Goal: Task Accomplishment & Management: Manage account settings

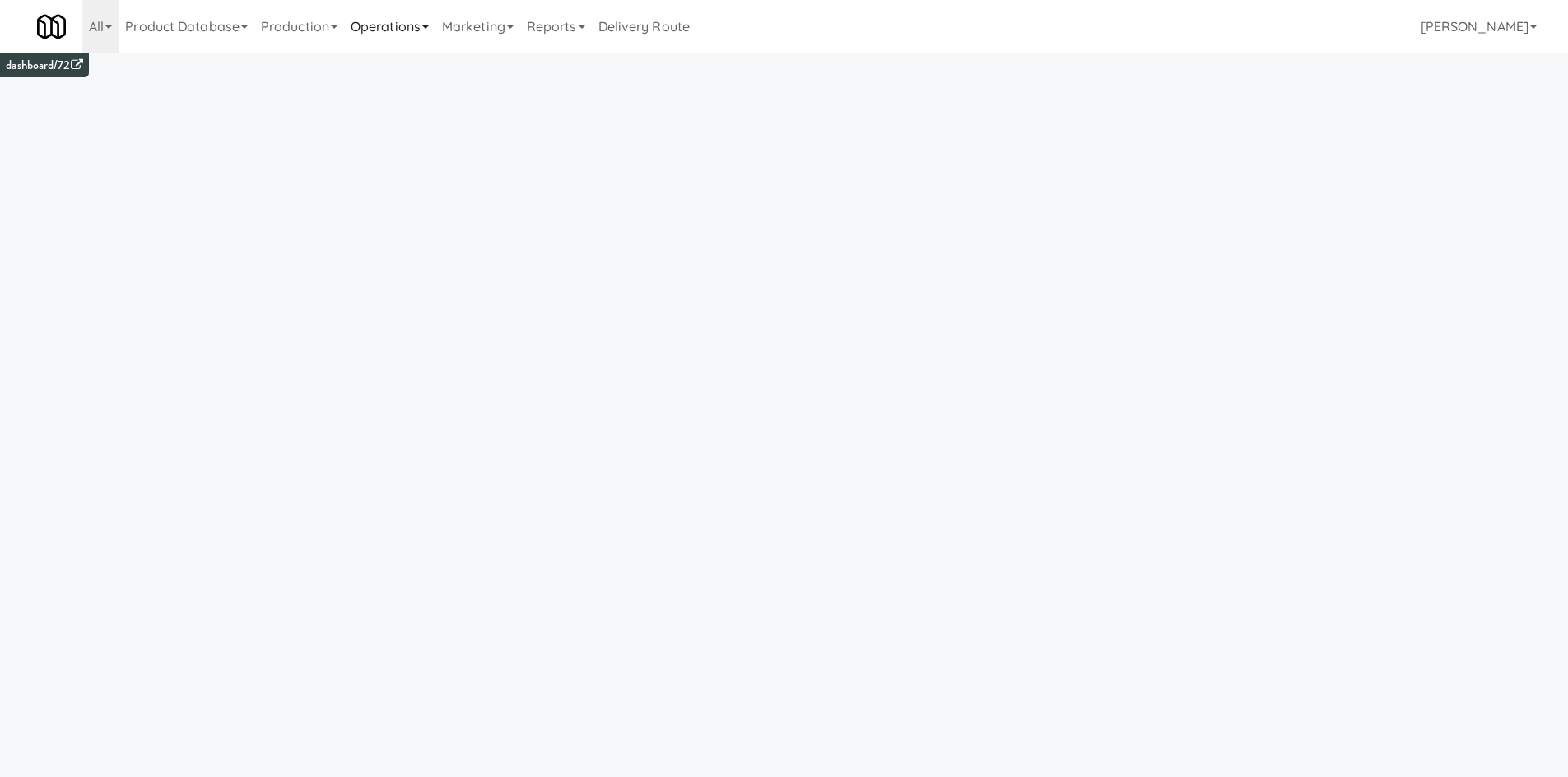
click at [359, 16] on link "Operations" at bounding box center [390, 26] width 91 height 53
click at [396, 295] on link "Assets" at bounding box center [410, 294] width 132 height 30
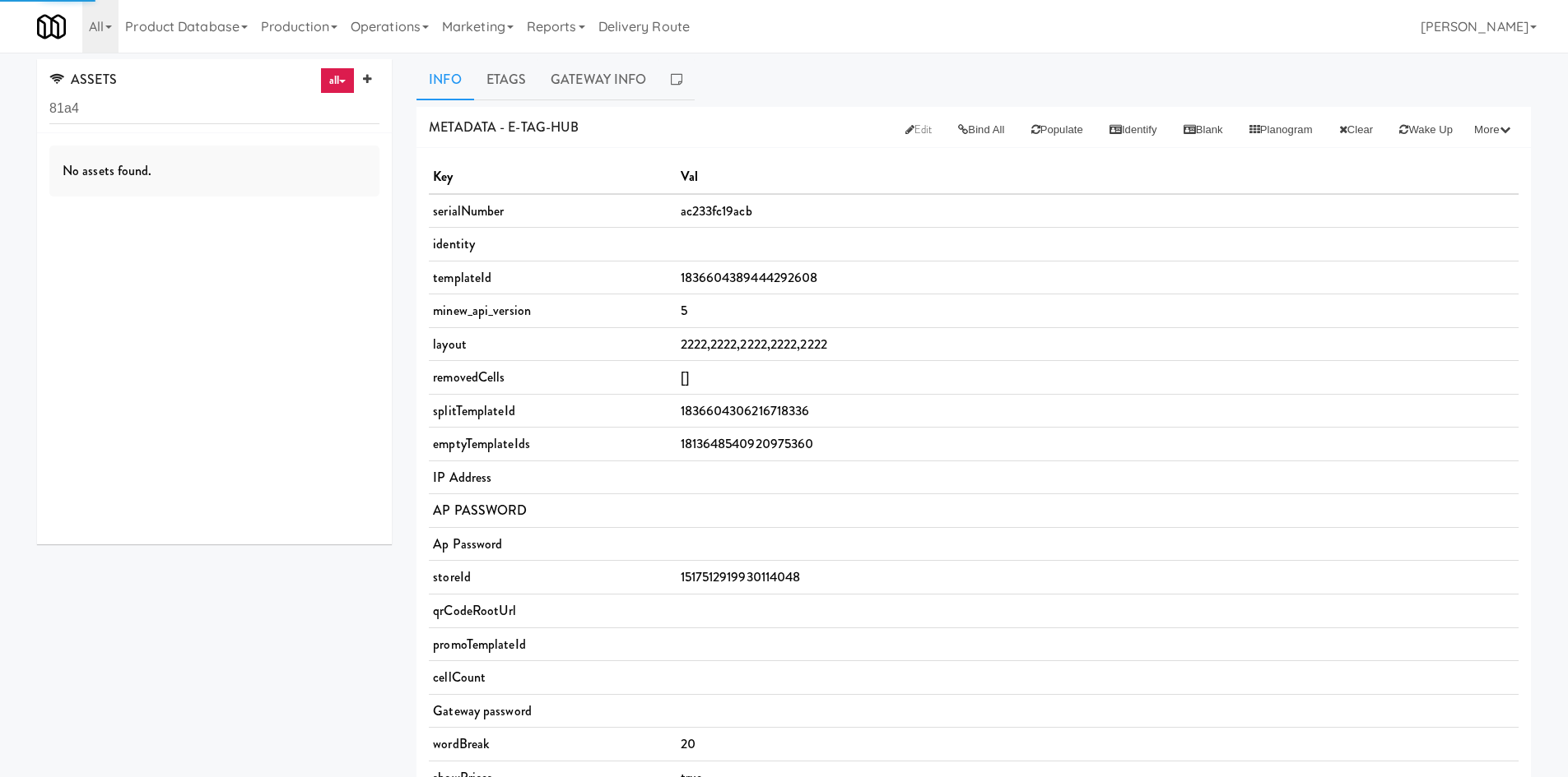
type input "81a4"
click at [251, 149] on div "AC233FC081A4 (YE) E-tag-hub at [GEOGRAPHIC_DATA] at the [GEOGRAPHIC_DATA]" at bounding box center [247, 162] width 264 height 45
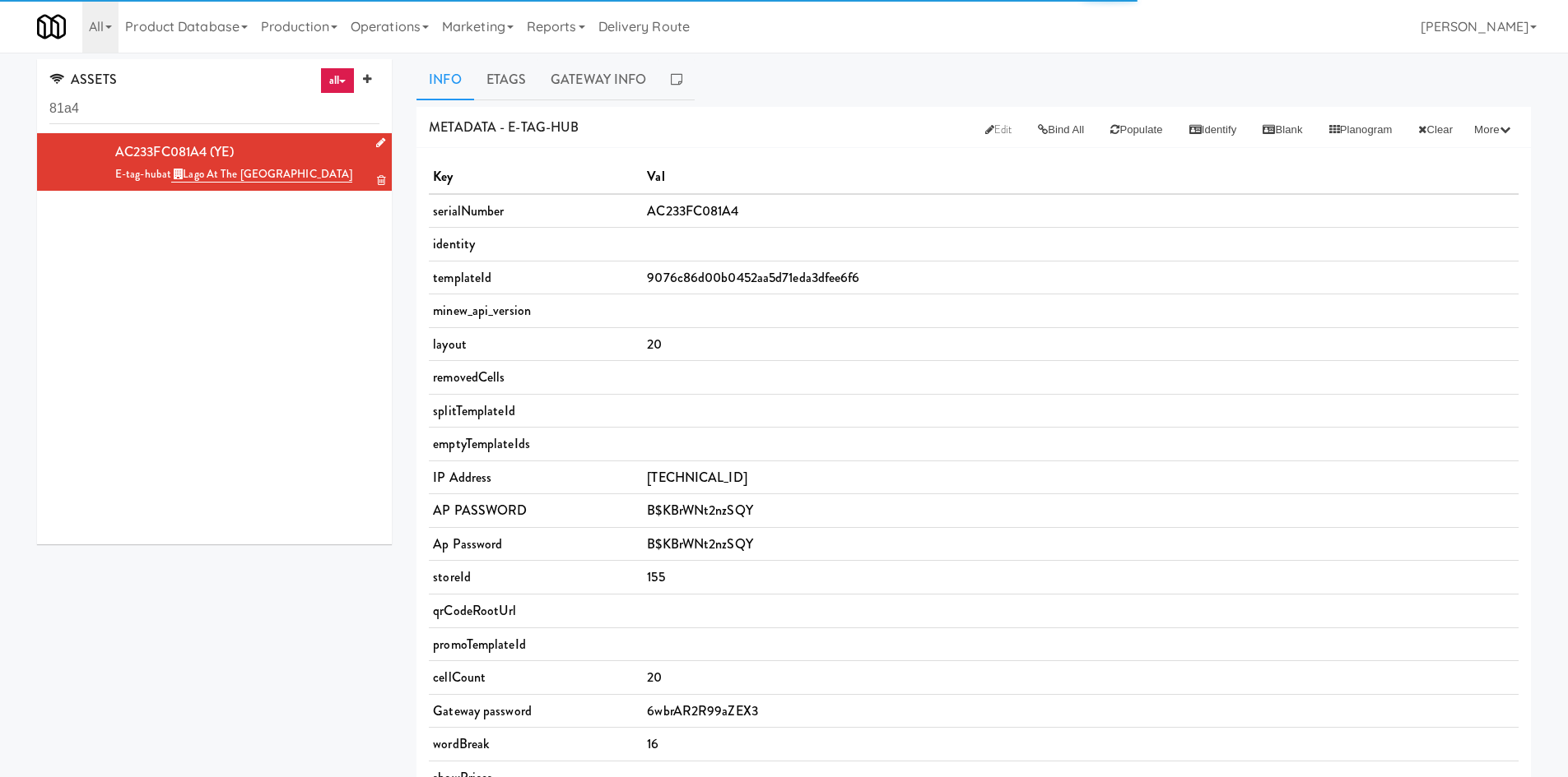
click at [376, 143] on icon at bounding box center [381, 142] width 9 height 11
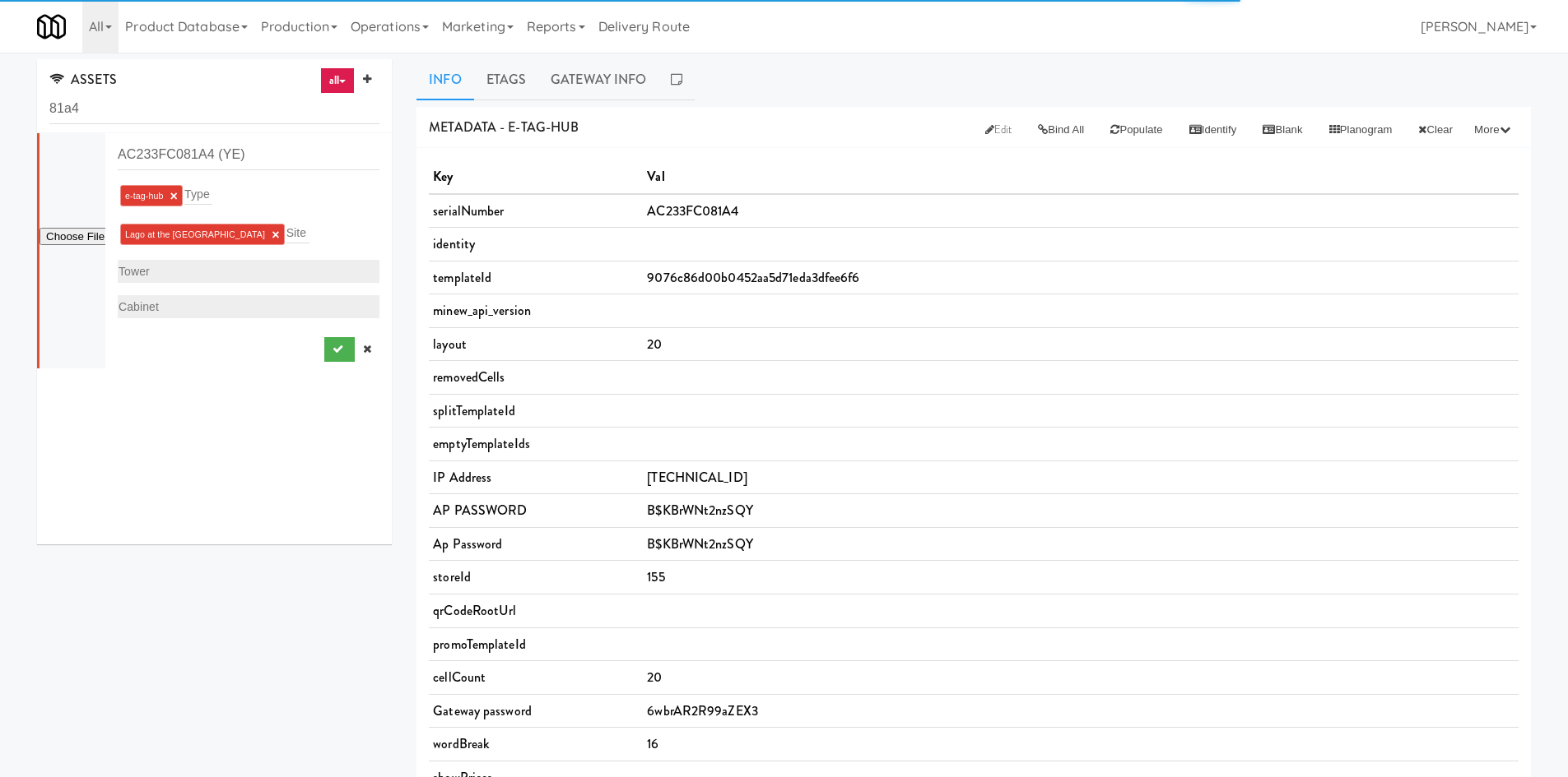
click at [304, 229] on div "Lago at the Waterfront - Lobby × Site" at bounding box center [249, 235] width 262 height 26
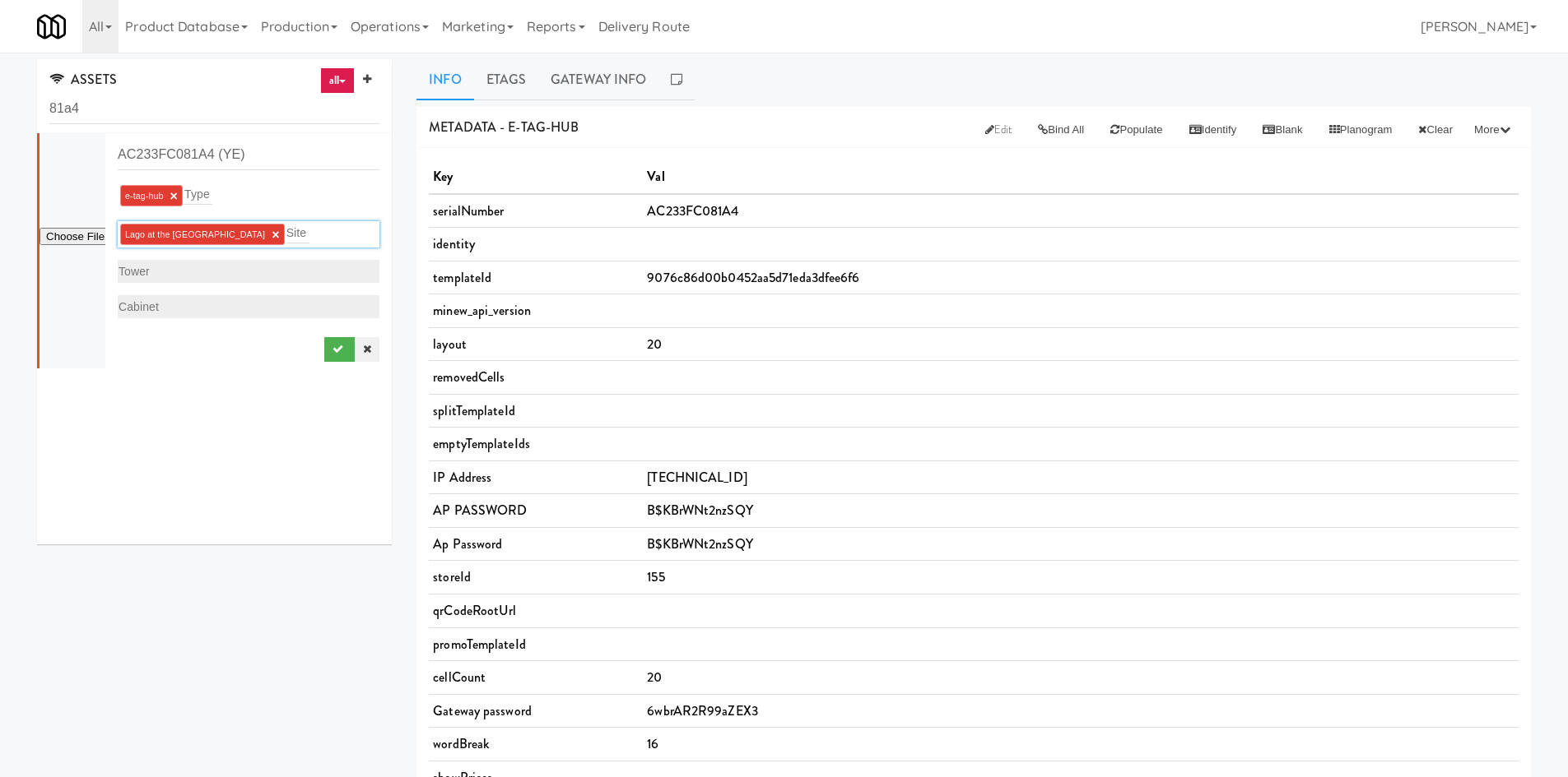
click at [355, 338] on link at bounding box center [367, 350] width 25 height 25
